Goal: Transaction & Acquisition: Purchase product/service

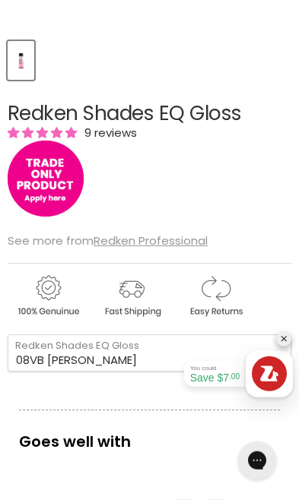
scroll to position [442, 0]
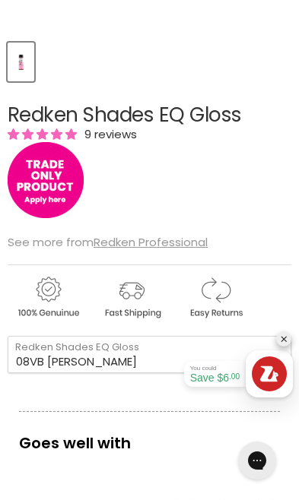
click at [175, 242] on u "Redken Professional" at bounding box center [150, 242] width 114 height 16
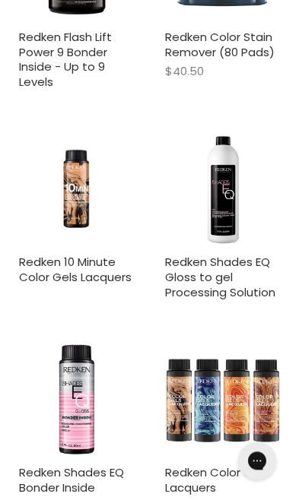
scroll to position [1005, 0]
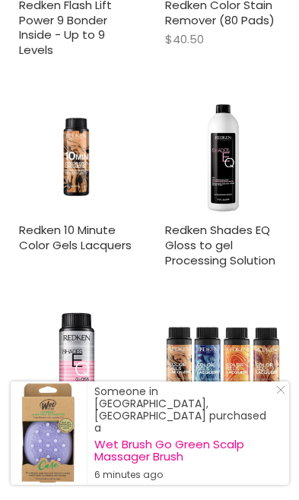
click at [66, 345] on img "Main content" at bounding box center [77, 369] width 116 height 116
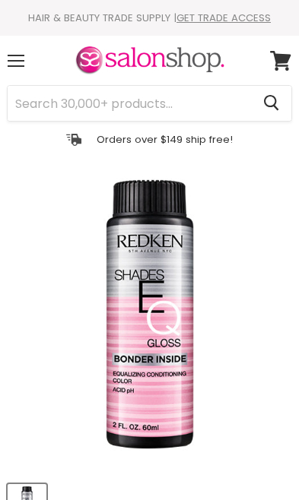
scroll to position [502, 0]
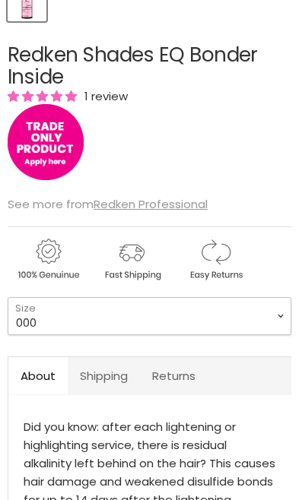
click at [236, 312] on select "000 09N Café Au Lait 09P Opal Glow 09T Chrome 09V Platinum Ice 10N Delicate Nat…" at bounding box center [149, 315] width 283 height 37
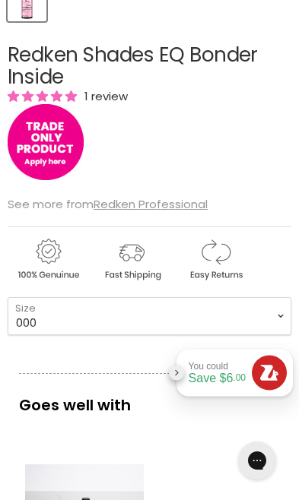
click at [277, 235] on div "Main content" at bounding box center [149, 255] width 283 height 59
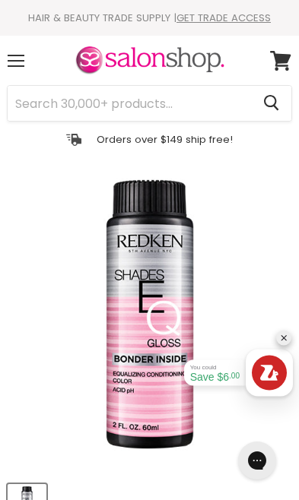
click at [29, 62] on div "Menu" at bounding box center [16, 60] width 32 height 35
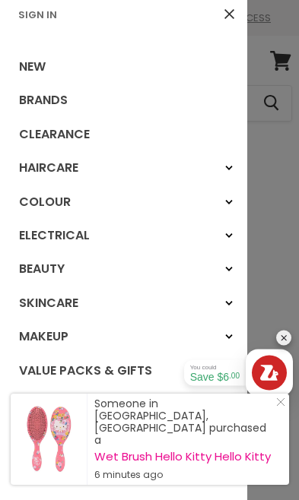
scroll to position [6, 0]
click at [260, 271] on div at bounding box center [149, 250] width 299 height 500
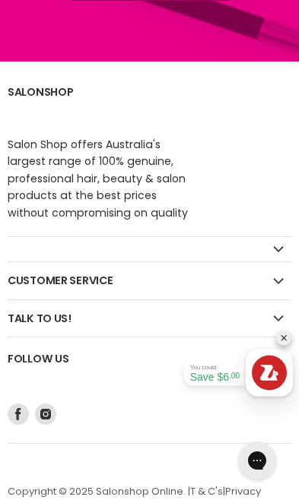
scroll to position [2967, 0]
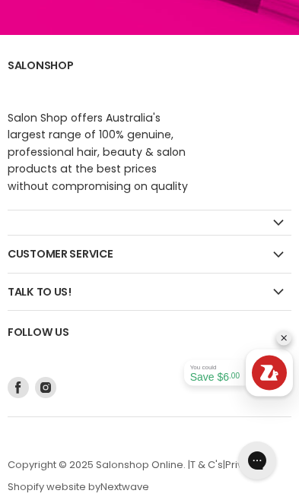
click at [35, 254] on h2 "Customer Service" at bounding box center [149, 254] width 283 height 36
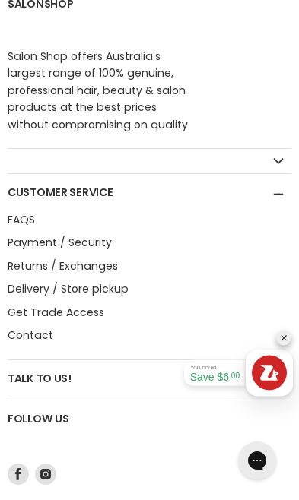
scroll to position [3035, 0]
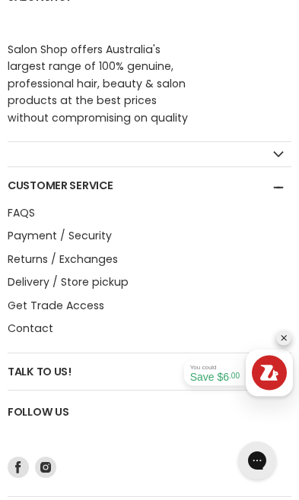
click at [27, 280] on link "Delivery / Store pickup" at bounding box center [68, 281] width 121 height 15
click at [119, 280] on link "Delivery / Store pickup" at bounding box center [68, 281] width 121 height 15
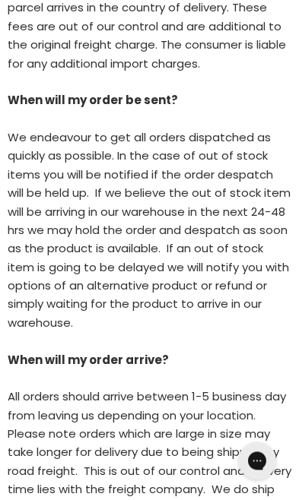
scroll to position [1125, 0]
